Goal: Check status

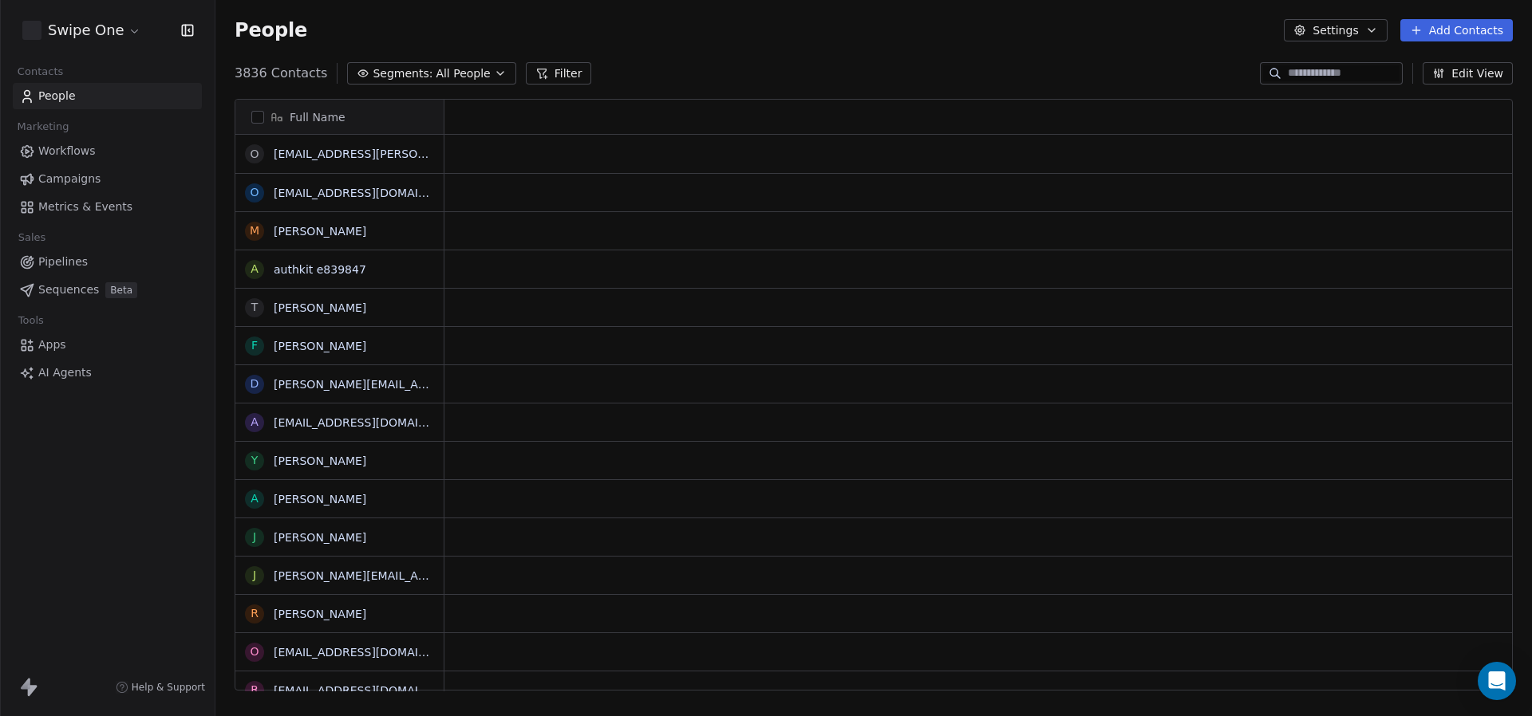
scroll to position [630, 1316]
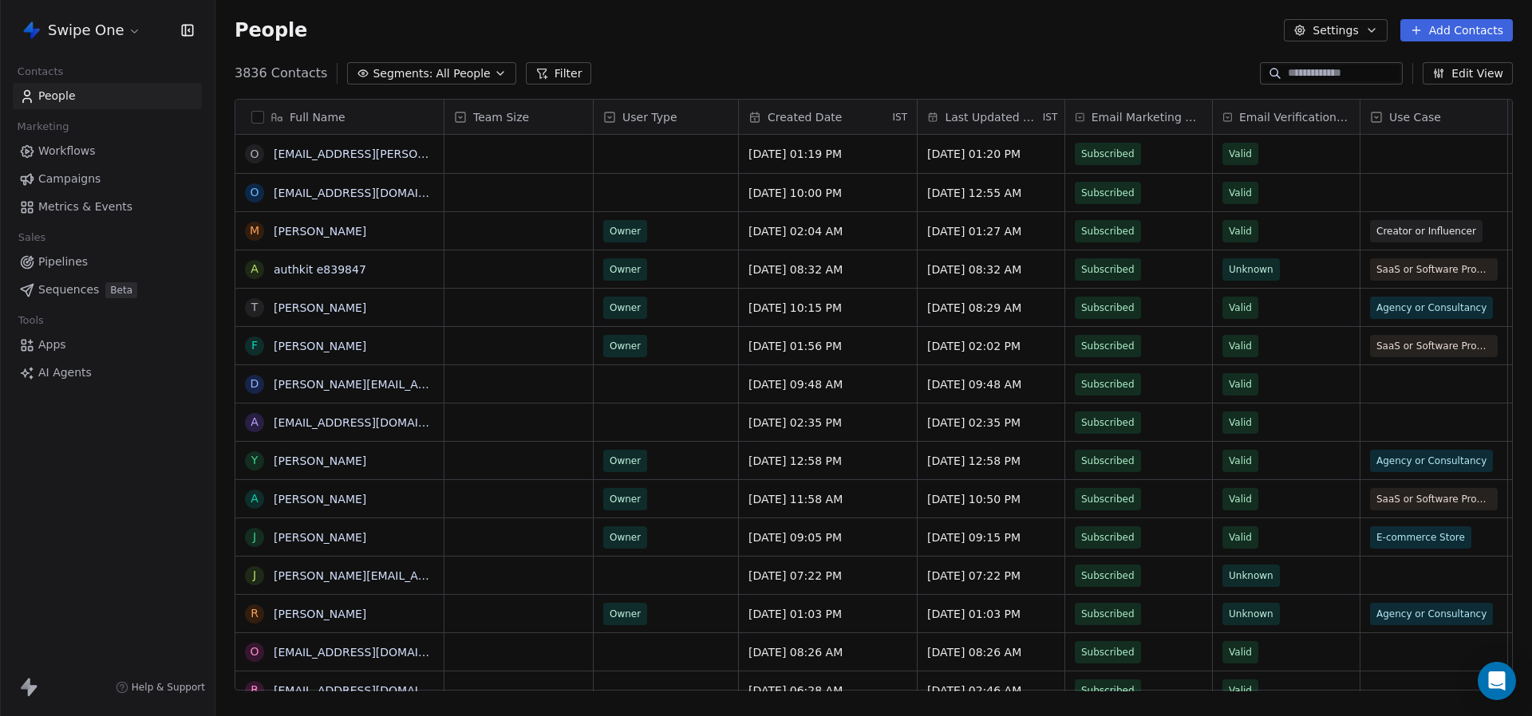
click at [120, 171] on link "Campaigns" at bounding box center [107, 179] width 189 height 26
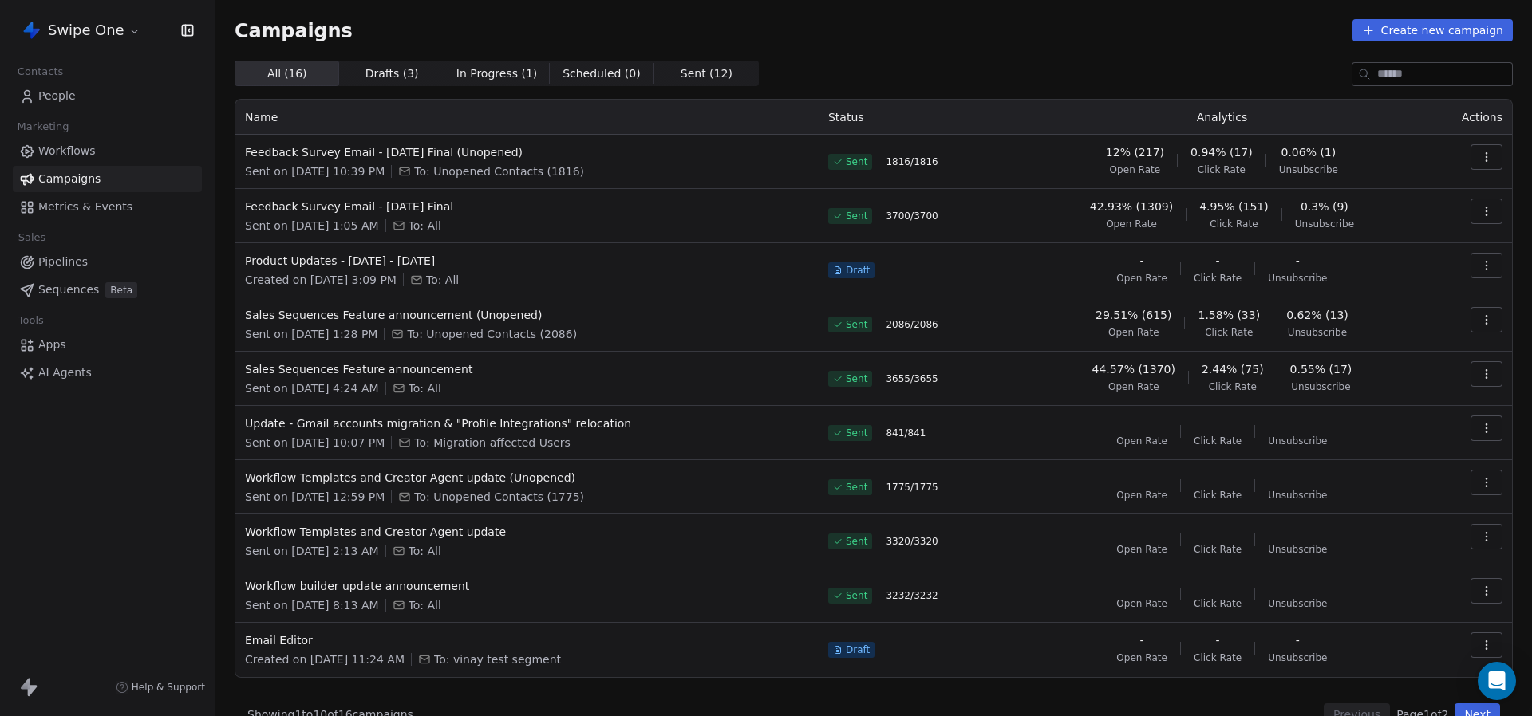
click at [1490, 154] on icon "button" at bounding box center [1486, 157] width 13 height 13
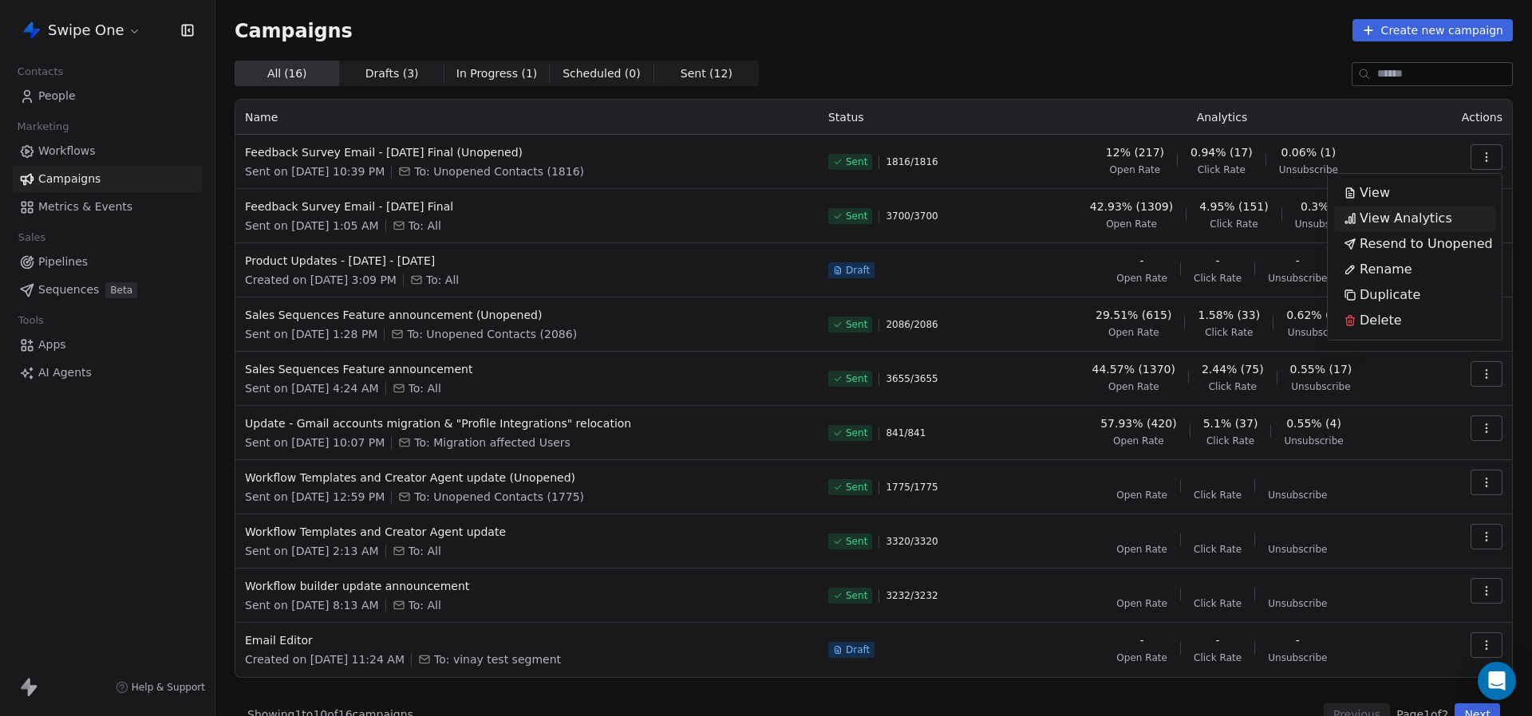
click at [1407, 216] on span "View Analytics" at bounding box center [1405, 218] width 93 height 19
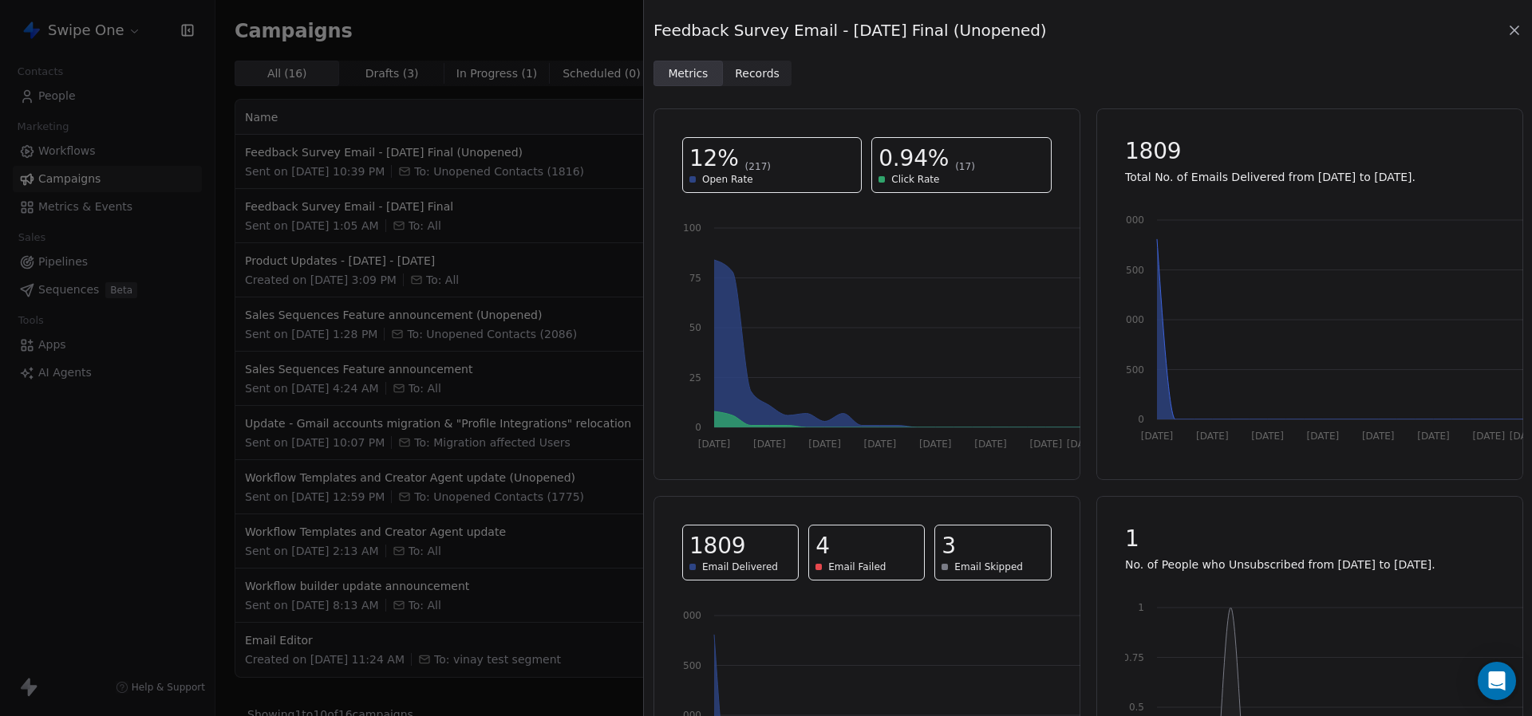
click at [792, 61] on div "Metrics Metrics Records Records" at bounding box center [1087, 74] width 869 height 26
click at [777, 65] on span "Records Records" at bounding box center [757, 74] width 69 height 26
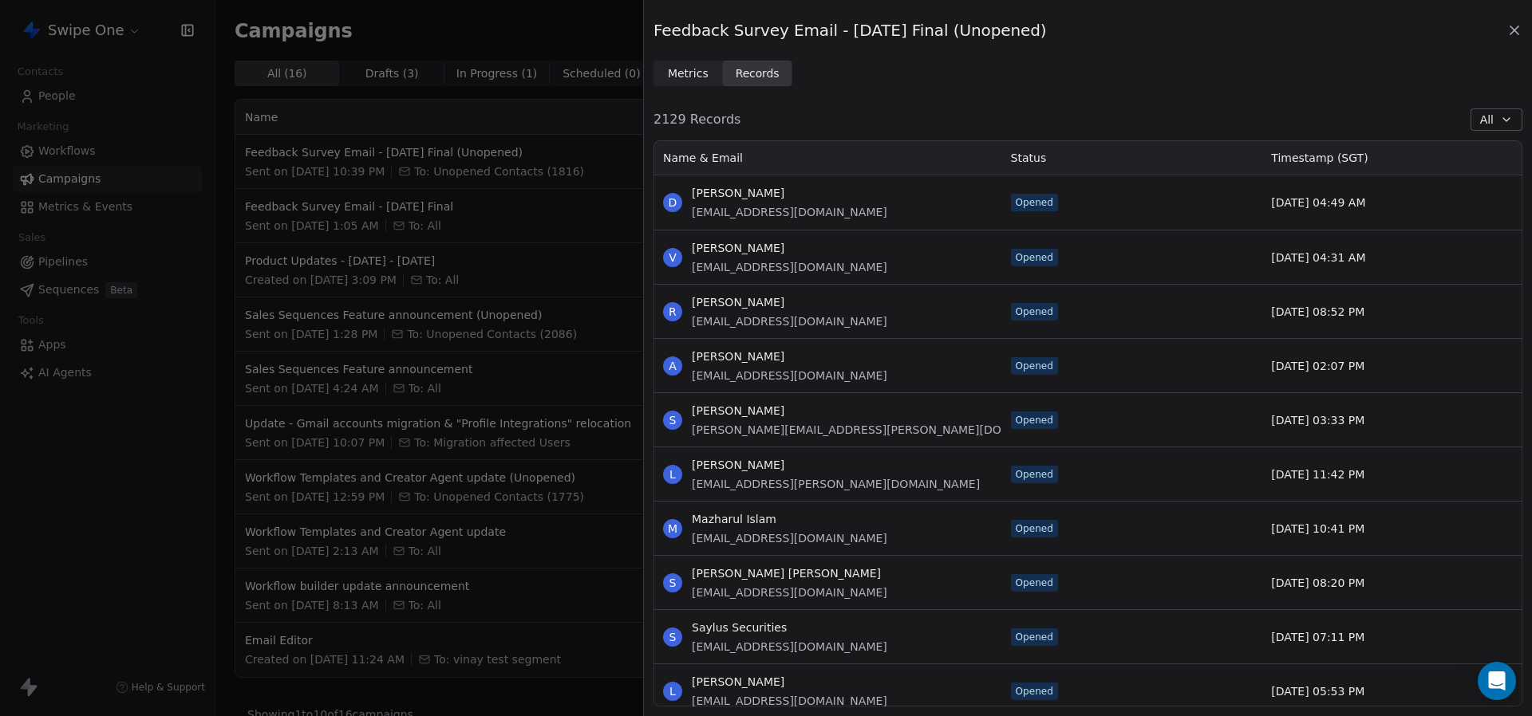
scroll to position [566, 869]
click at [1479, 121] on button "All" at bounding box center [1496, 120] width 52 height 22
click at [1452, 251] on span "Replied" at bounding box center [1455, 256] width 41 height 17
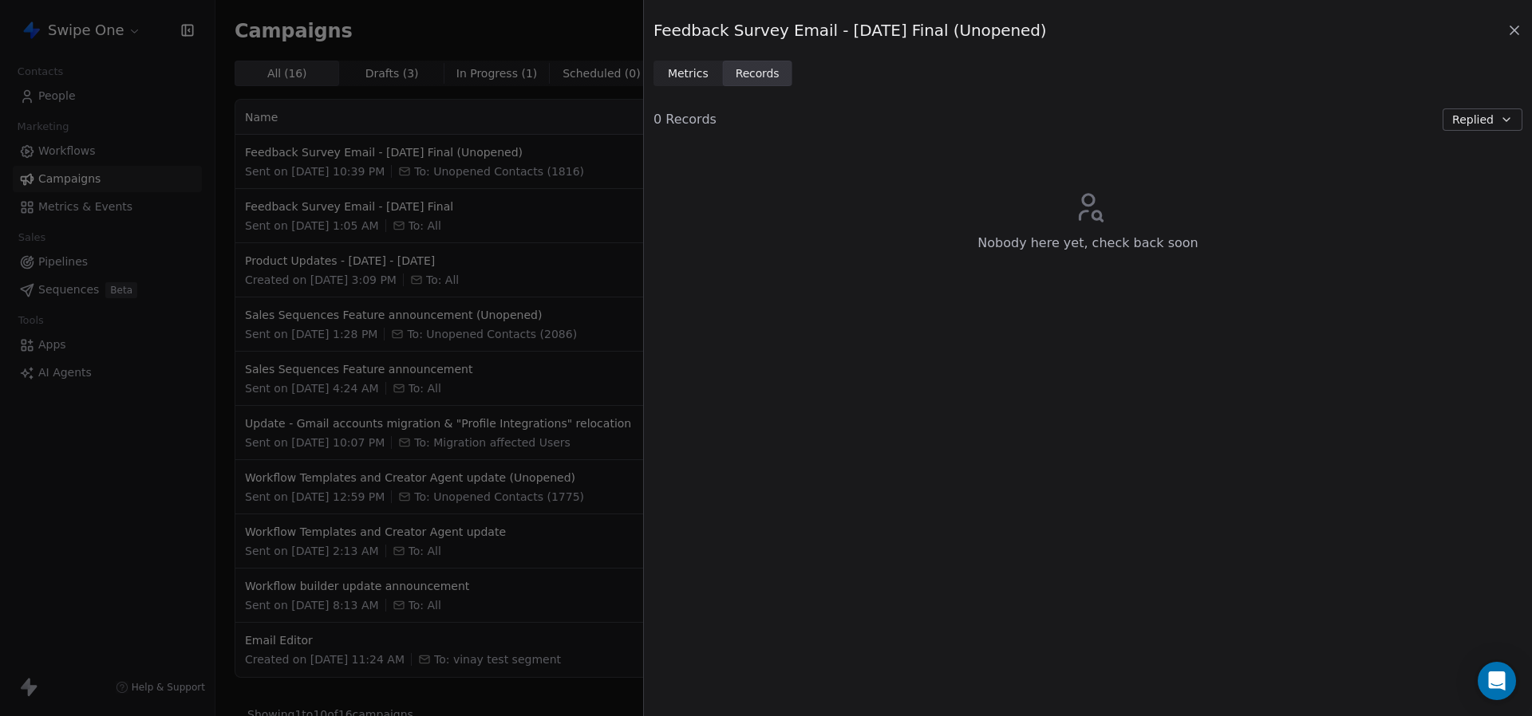
click at [1483, 128] on button "Replied" at bounding box center [1482, 120] width 80 height 22
click at [1478, 305] on div "Failed" at bounding box center [1473, 307] width 76 height 17
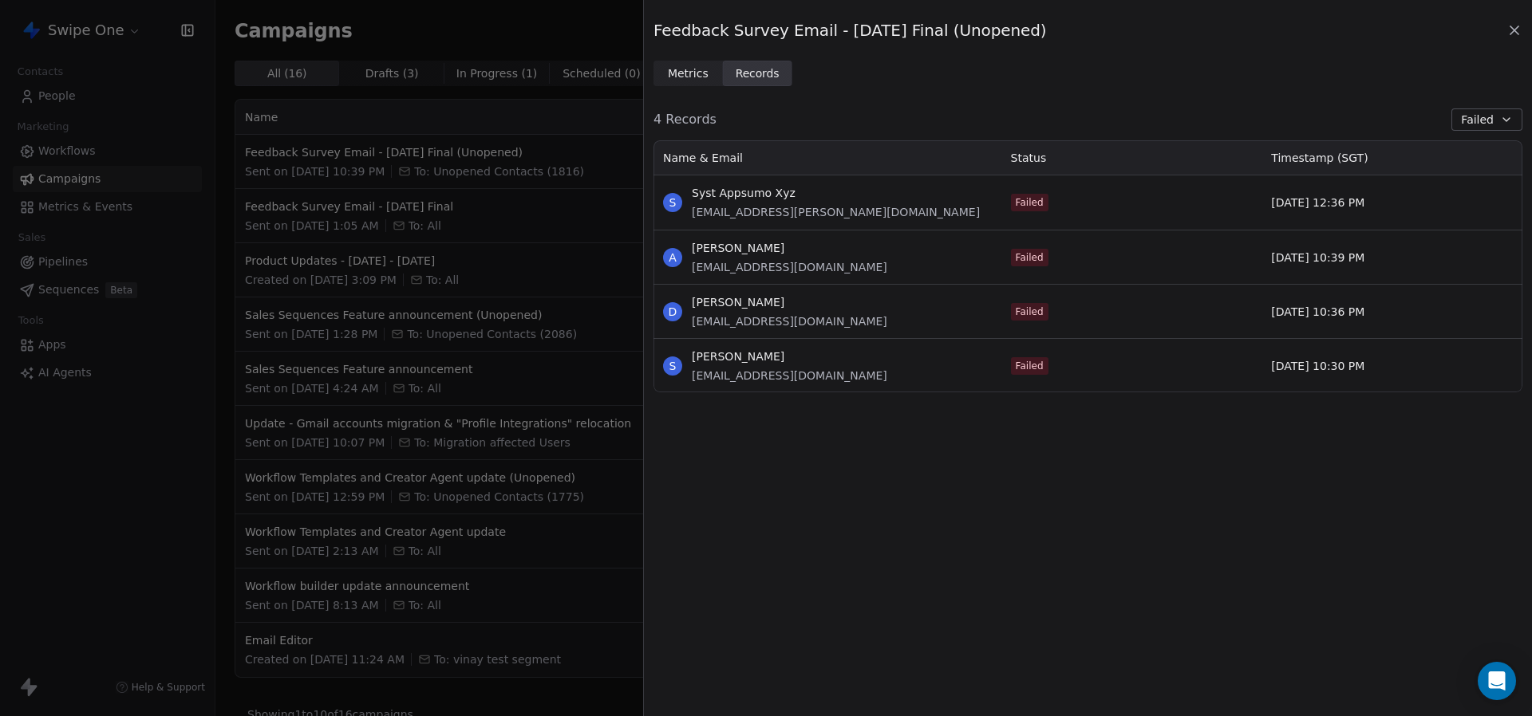
scroll to position [252, 869]
click at [1462, 115] on span "Failed" at bounding box center [1477, 120] width 33 height 17
click at [1474, 332] on span "Skipped" at bounding box center [1457, 333] width 45 height 17
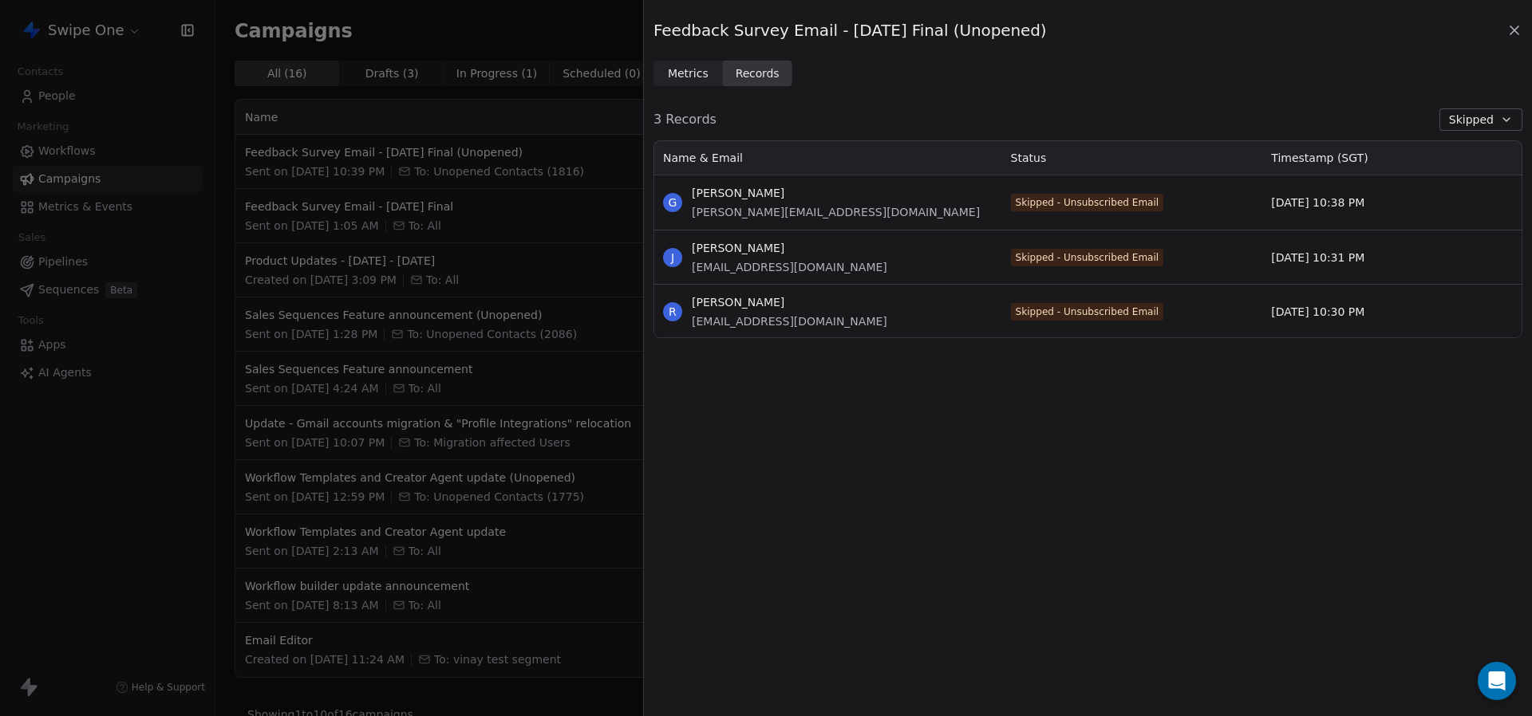
scroll to position [198, 869]
click at [1478, 122] on span "Skipped" at bounding box center [1471, 120] width 45 height 17
click at [1462, 150] on div "All" at bounding box center [1473, 154] width 76 height 17
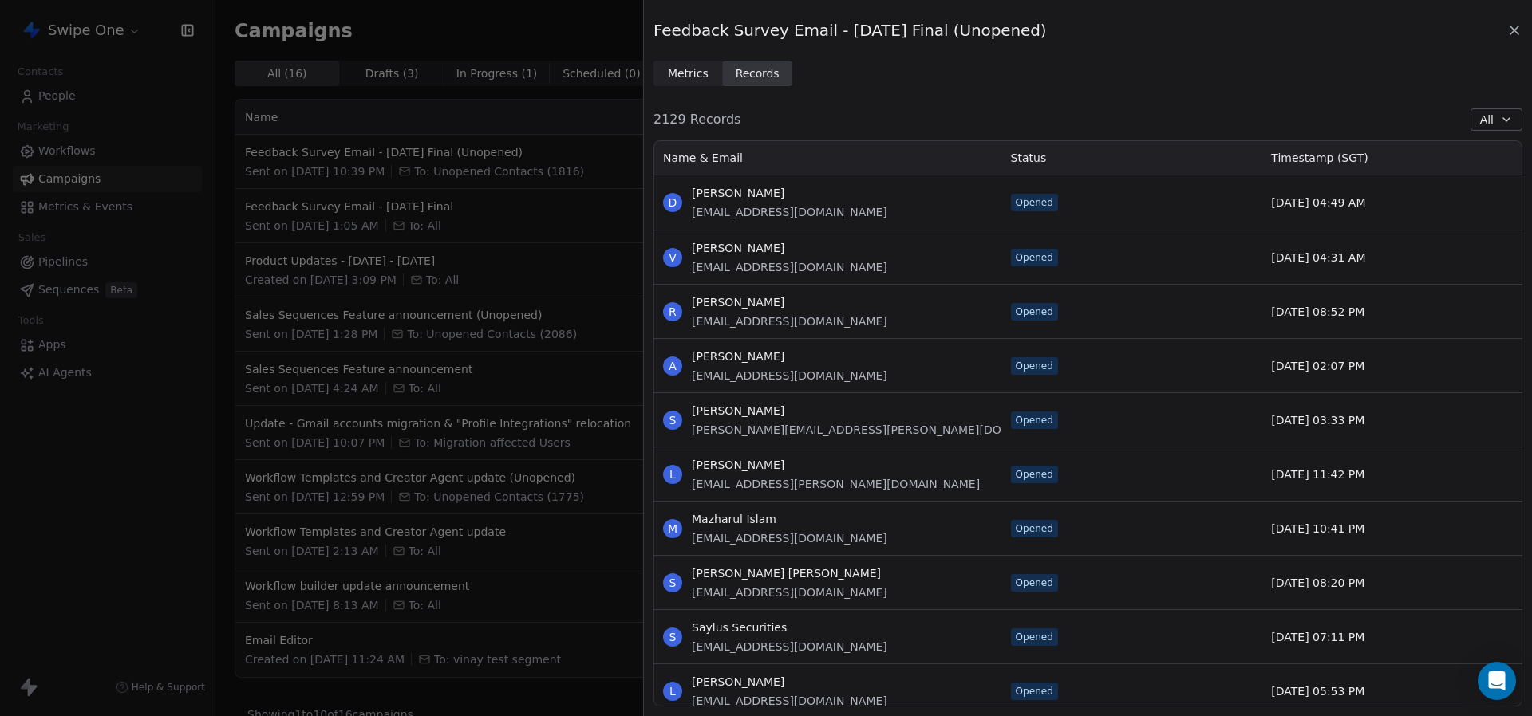
click at [1482, 120] on span "All" at bounding box center [1487, 120] width 14 height 17
click at [1336, 110] on div "2129 Records All" at bounding box center [1087, 120] width 869 height 22
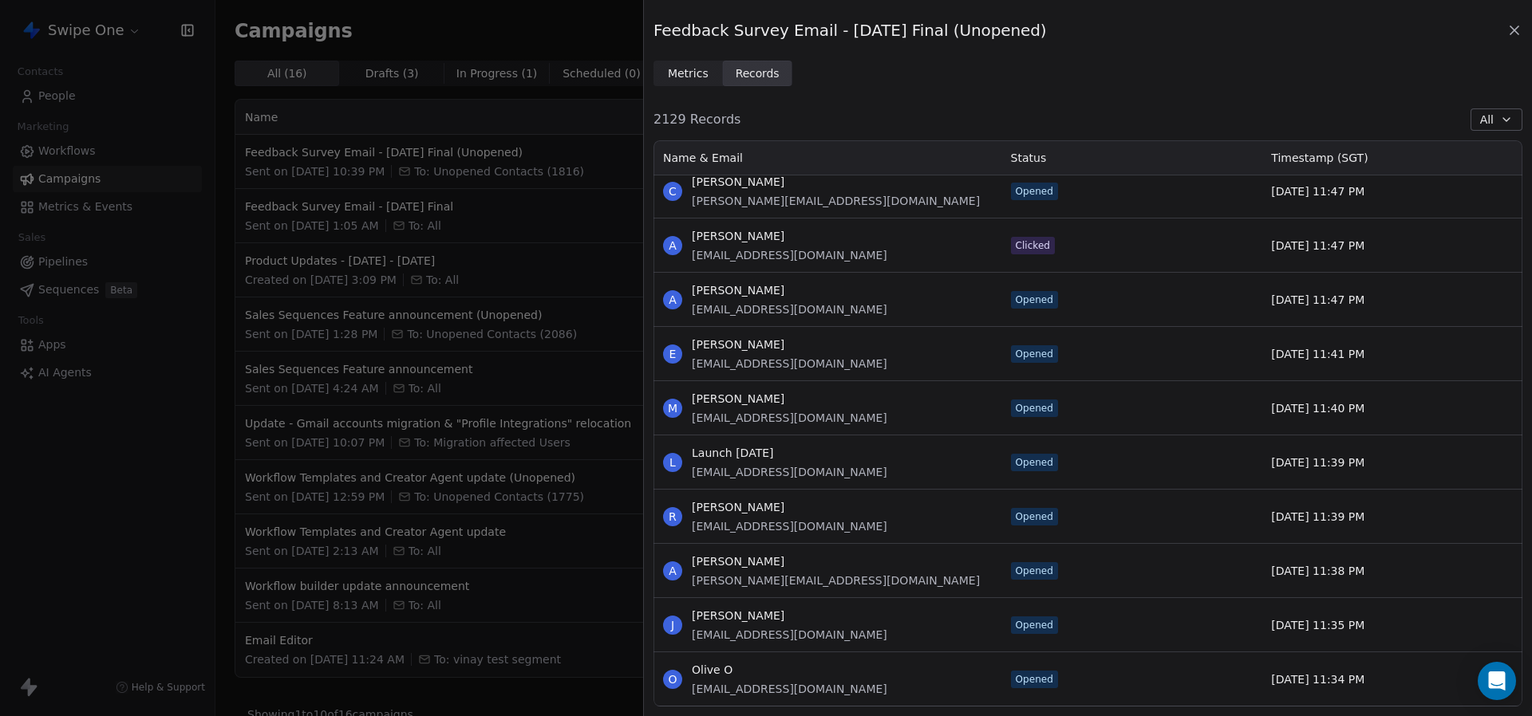
scroll to position [11795, 0]
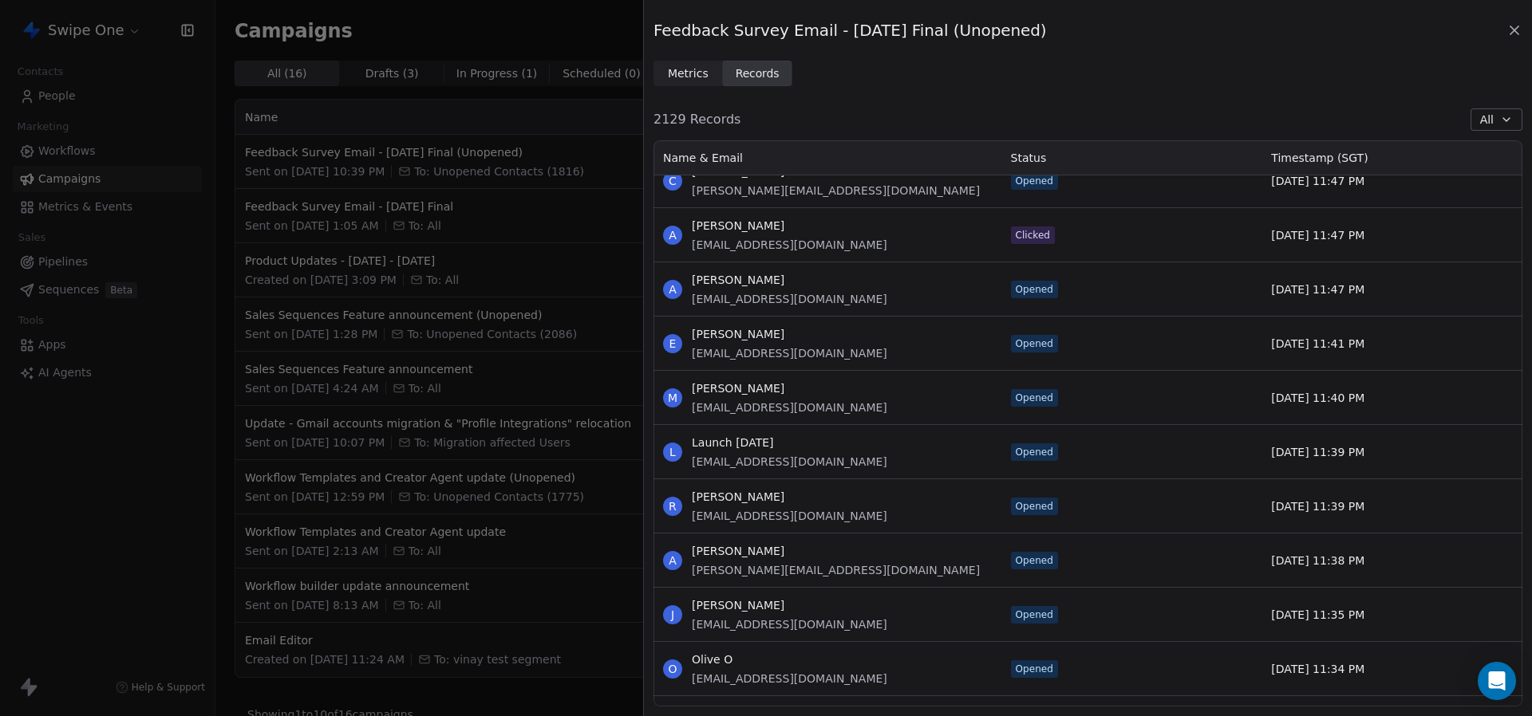
click at [1493, 109] on button "All" at bounding box center [1496, 120] width 52 height 22
click at [1467, 176] on span "Delivered" at bounding box center [1461, 180] width 53 height 17
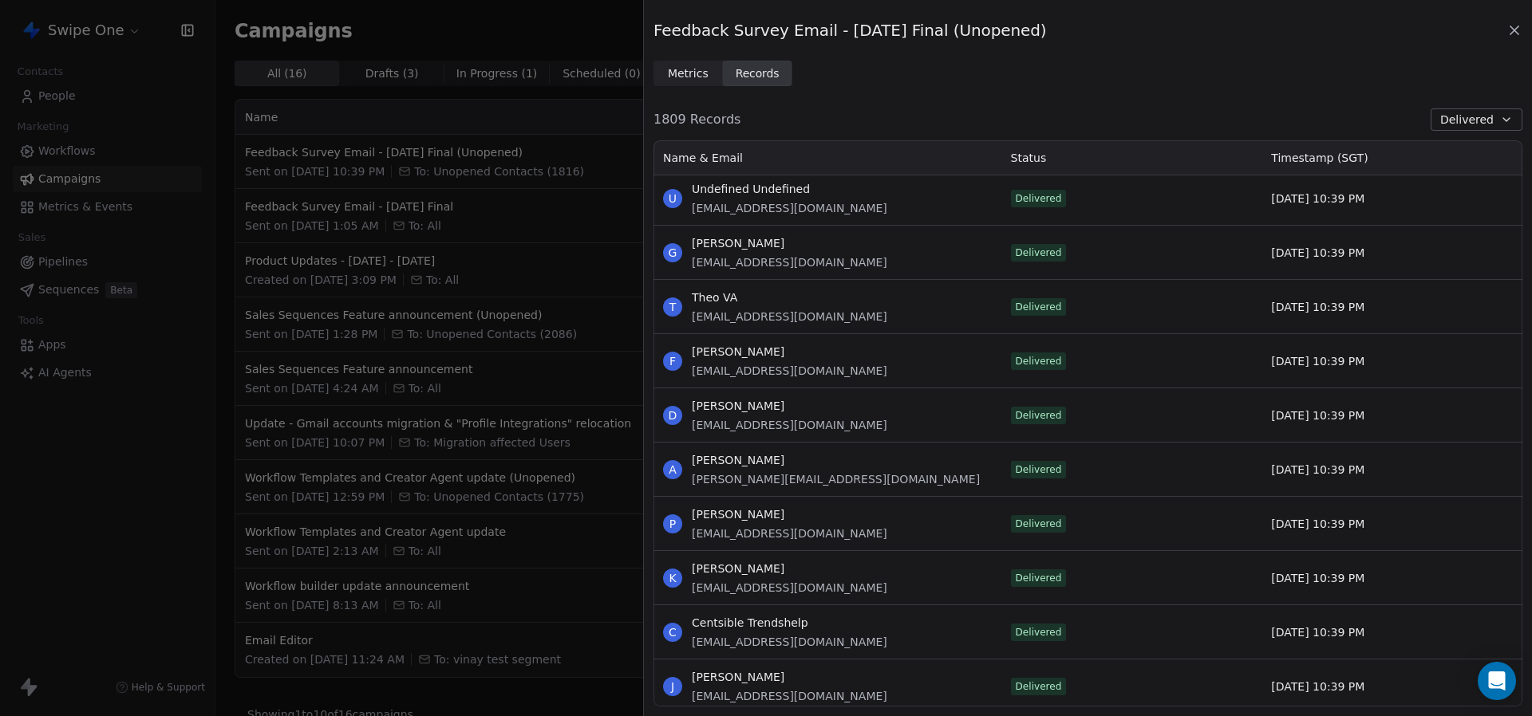
scroll to position [4283, 0]
